Goal: Complete application form

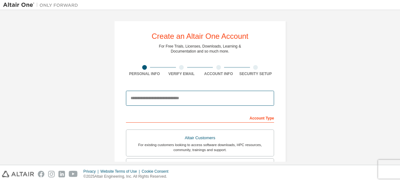
click at [188, 100] on input "email" at bounding box center [200, 98] width 148 height 15
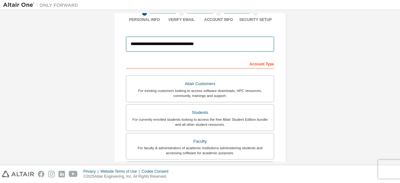
scroll to position [54, 0]
type input "**********"
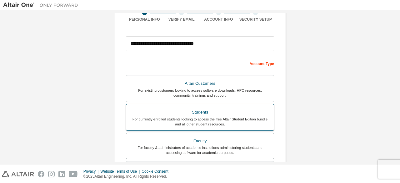
click at [215, 108] on div "Students" at bounding box center [200, 112] width 140 height 9
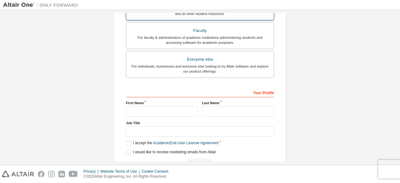
scroll to position [188, 0]
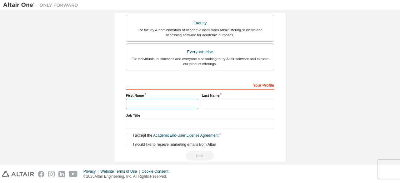
click at [192, 103] on input "text" at bounding box center [162, 104] width 72 height 10
type input "***"
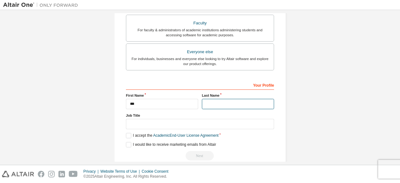
click at [215, 104] on input "text" at bounding box center [238, 104] width 72 height 10
type input "*********"
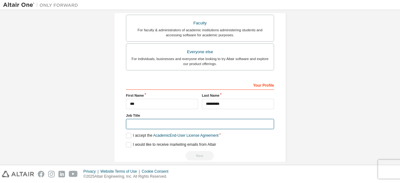
click at [191, 122] on input "text" at bounding box center [200, 124] width 148 height 10
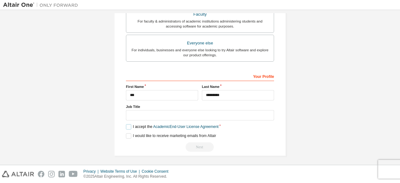
click at [127, 125] on label "I accept the Academic End-User License Agreement" at bounding box center [172, 126] width 92 height 5
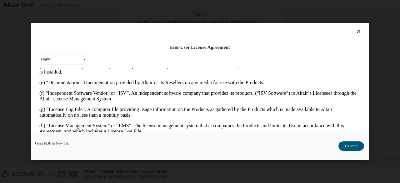
scroll to position [197, 0]
click at [347, 144] on button "I Accept" at bounding box center [351, 145] width 26 height 9
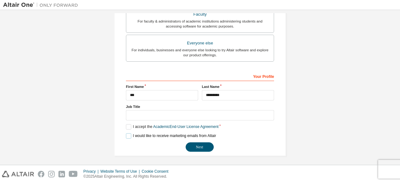
click at [126, 133] on label "I would like to receive marketing emails from Altair" at bounding box center [171, 135] width 90 height 5
click at [188, 142] on button "Next" at bounding box center [200, 146] width 28 height 9
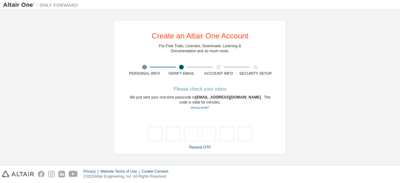
scroll to position [0, 0]
click at [200, 147] on link "Resend OTP" at bounding box center [200, 147] width 22 height 4
